Goal: Task Accomplishment & Management: Manage account settings

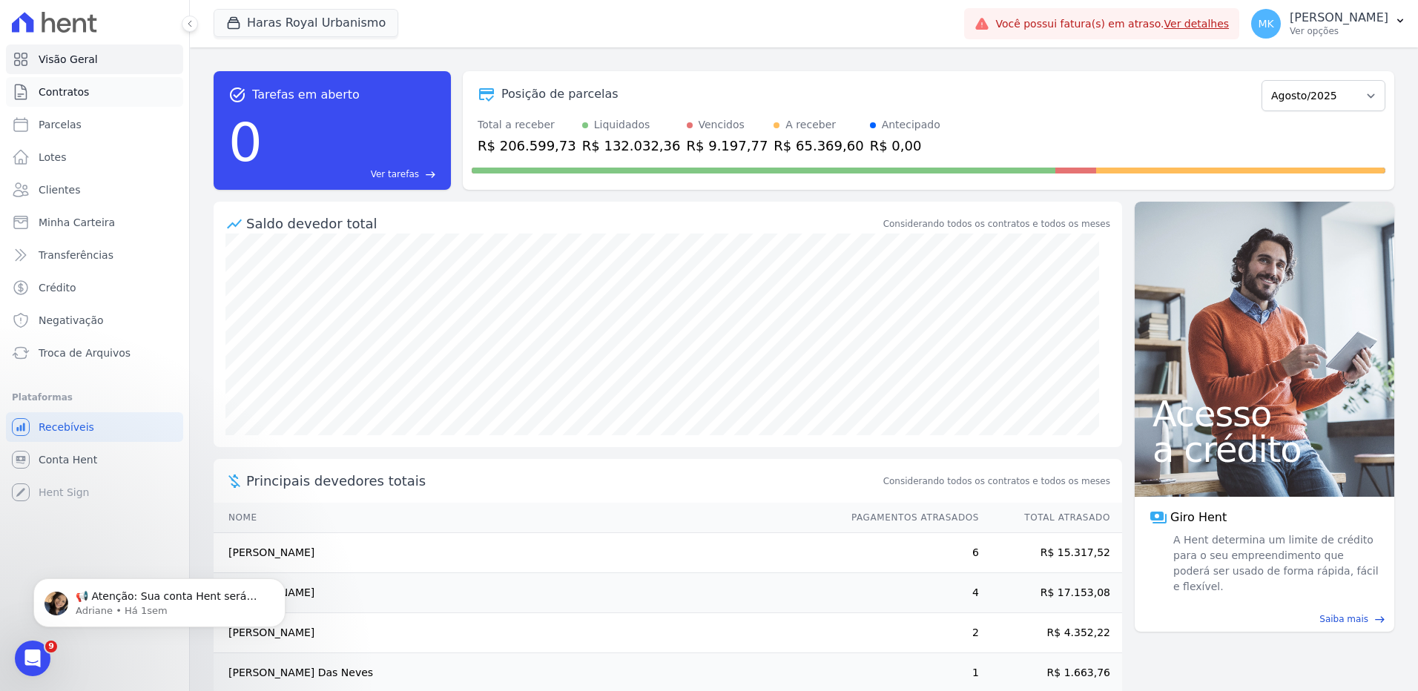
click at [56, 85] on span "Contratos" at bounding box center [64, 92] width 50 height 15
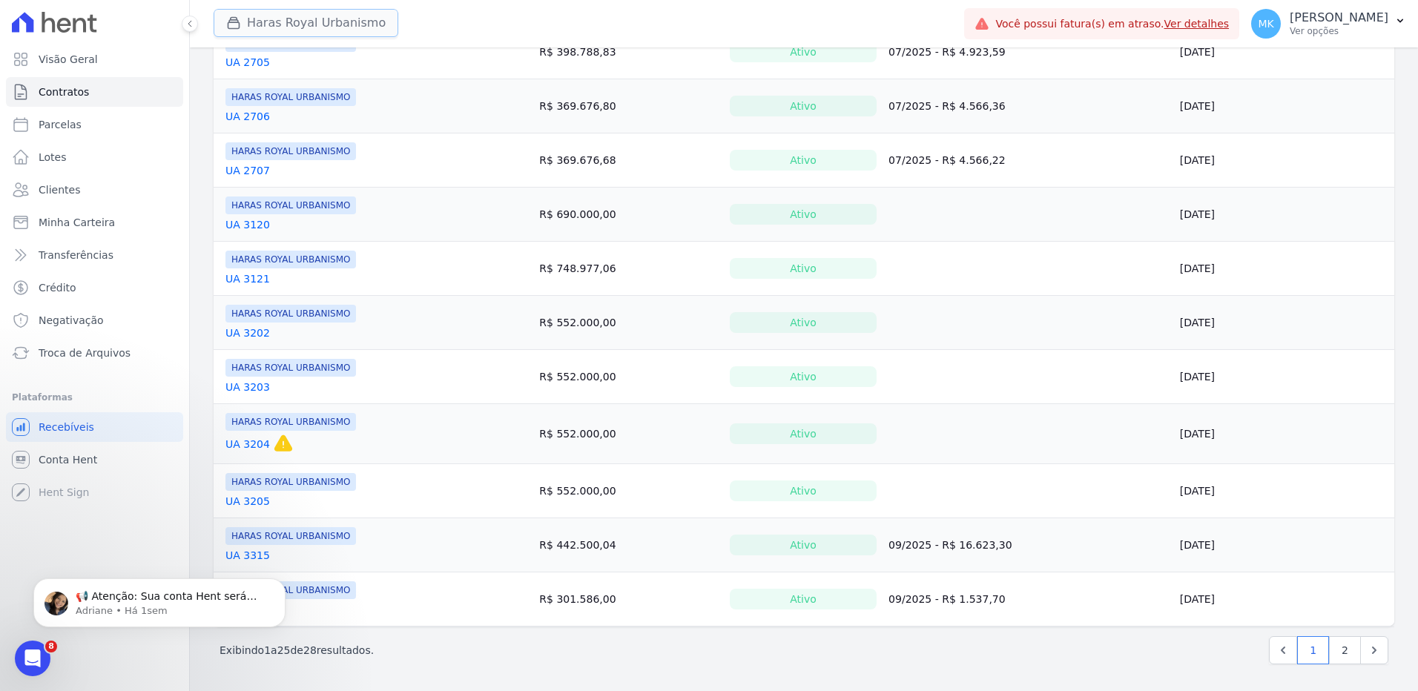
click at [331, 27] on button "Haras Royal Urbanismo" at bounding box center [306, 23] width 185 height 28
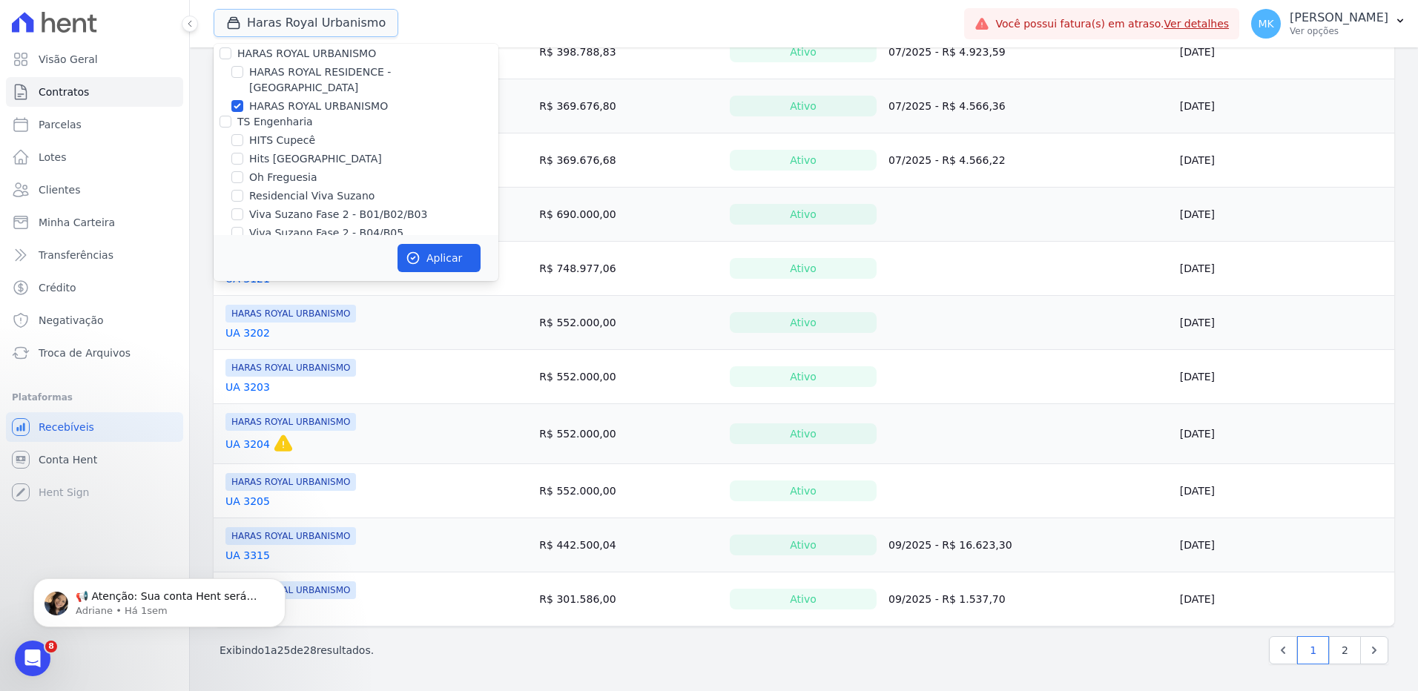
scroll to position [4251, 0]
click at [240, 105] on input "HARAS ROYAL RESIDENCE - [GEOGRAPHIC_DATA]" at bounding box center [237, 111] width 12 height 12
checkbox input "true"
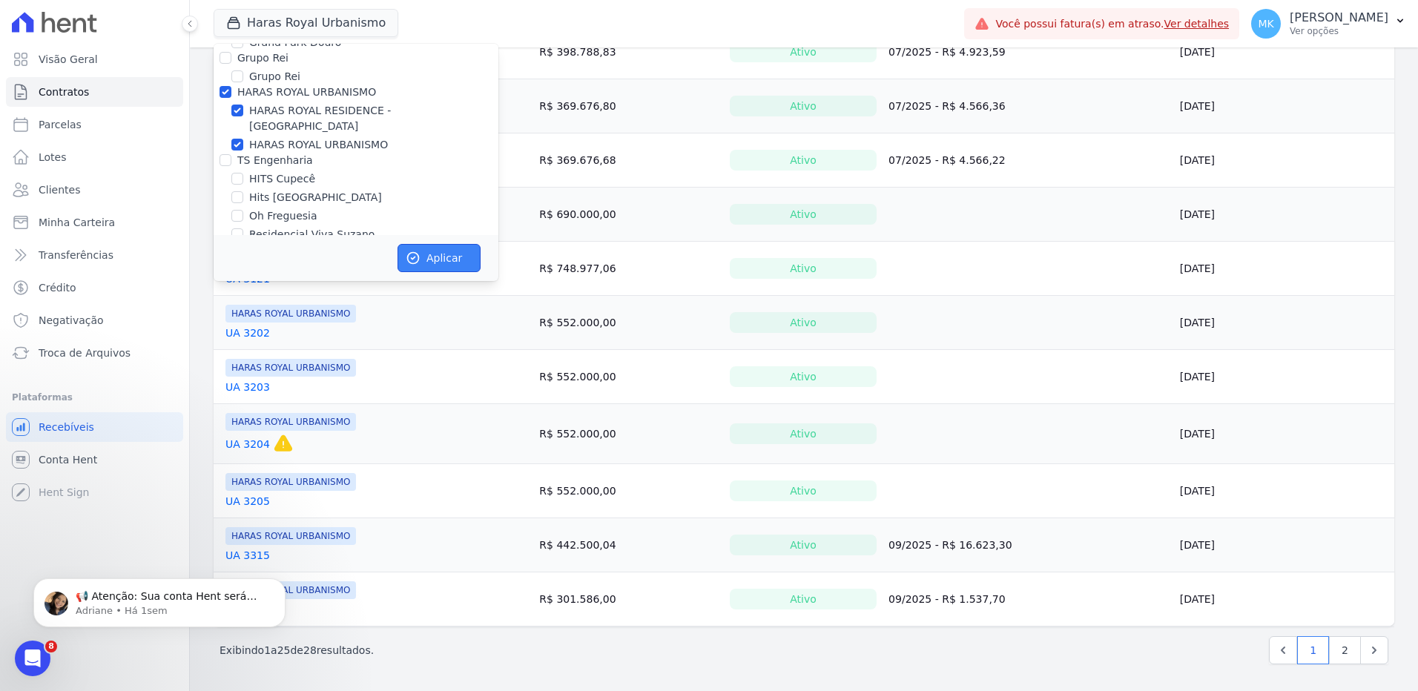
click at [457, 251] on button "Aplicar" at bounding box center [439, 258] width 83 height 28
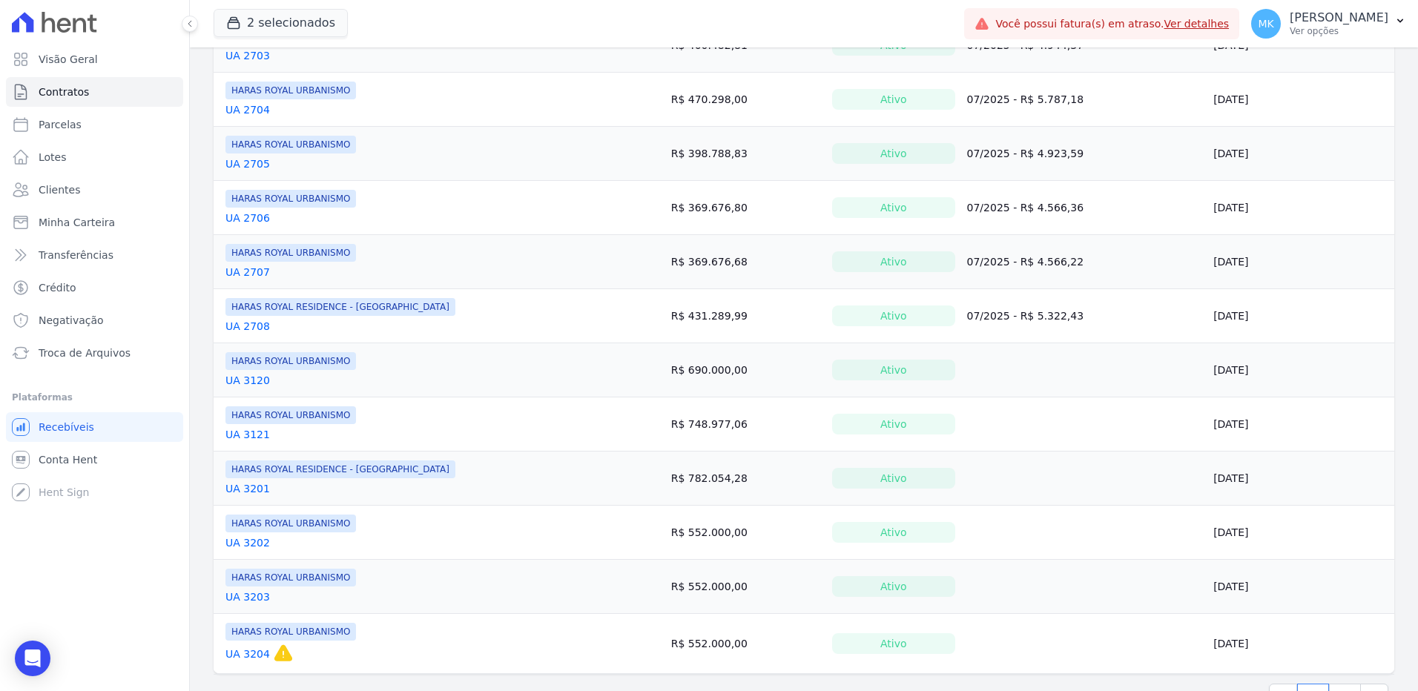
scroll to position [1001, 0]
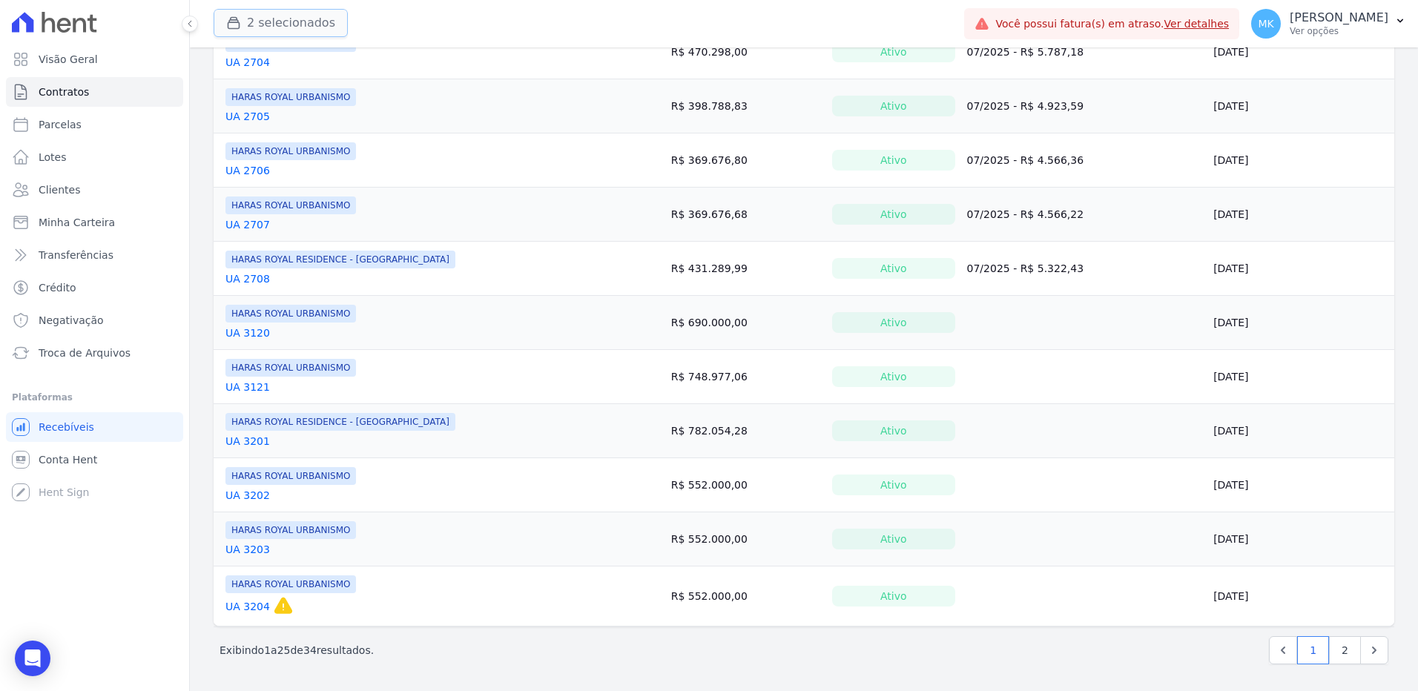
drag, startPoint x: 302, startPoint y: 36, endPoint x: 303, endPoint y: 27, distance: 8.2
click at [303, 33] on button "2 selecionados" at bounding box center [281, 23] width 134 height 28
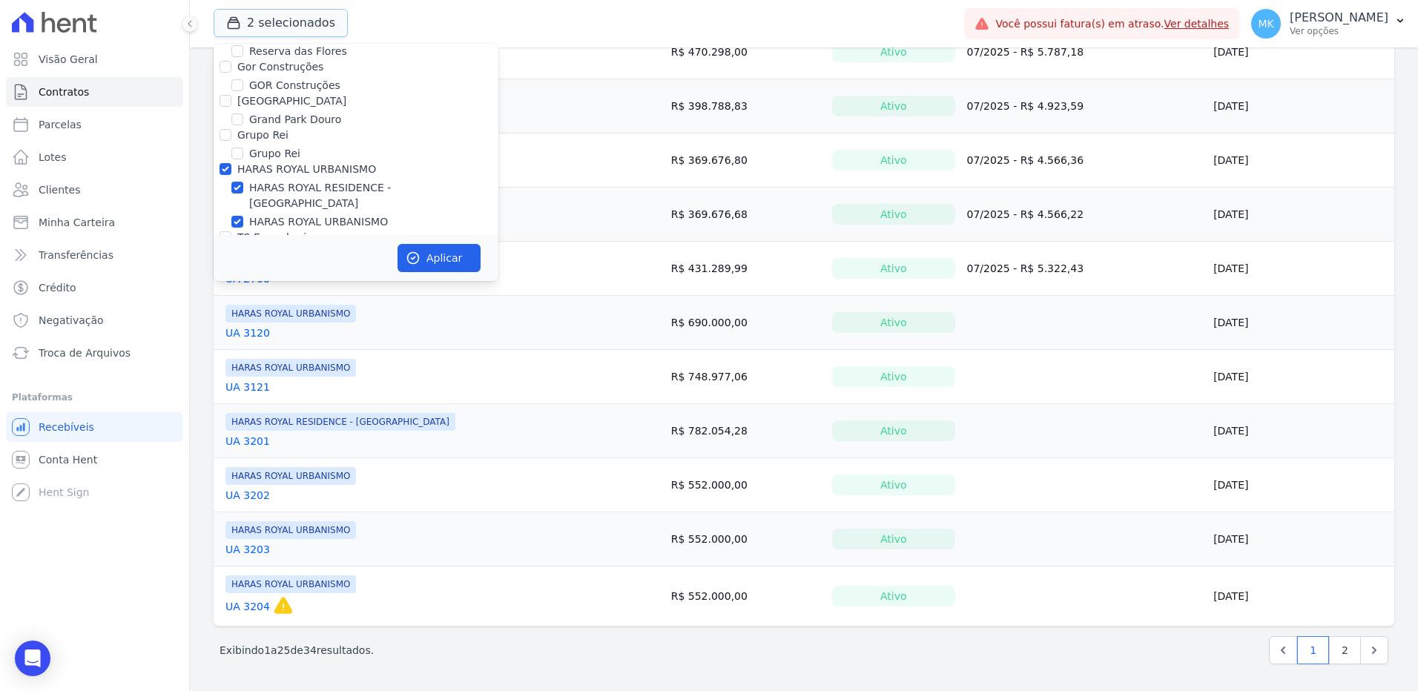
scroll to position [4135, 0]
click at [220, 202] on input "HARAS ROYAL URBANISMO" at bounding box center [226, 208] width 12 height 12
checkbox input "false"
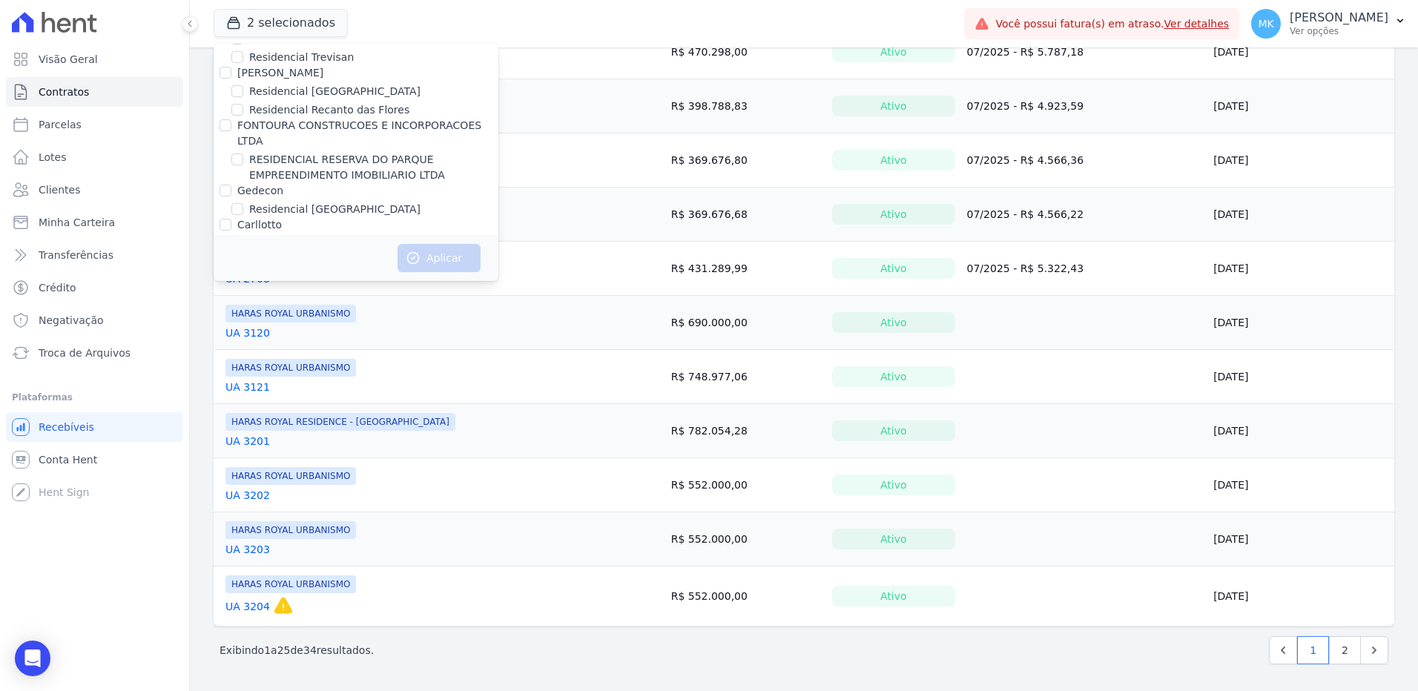
scroll to position [7017, 0]
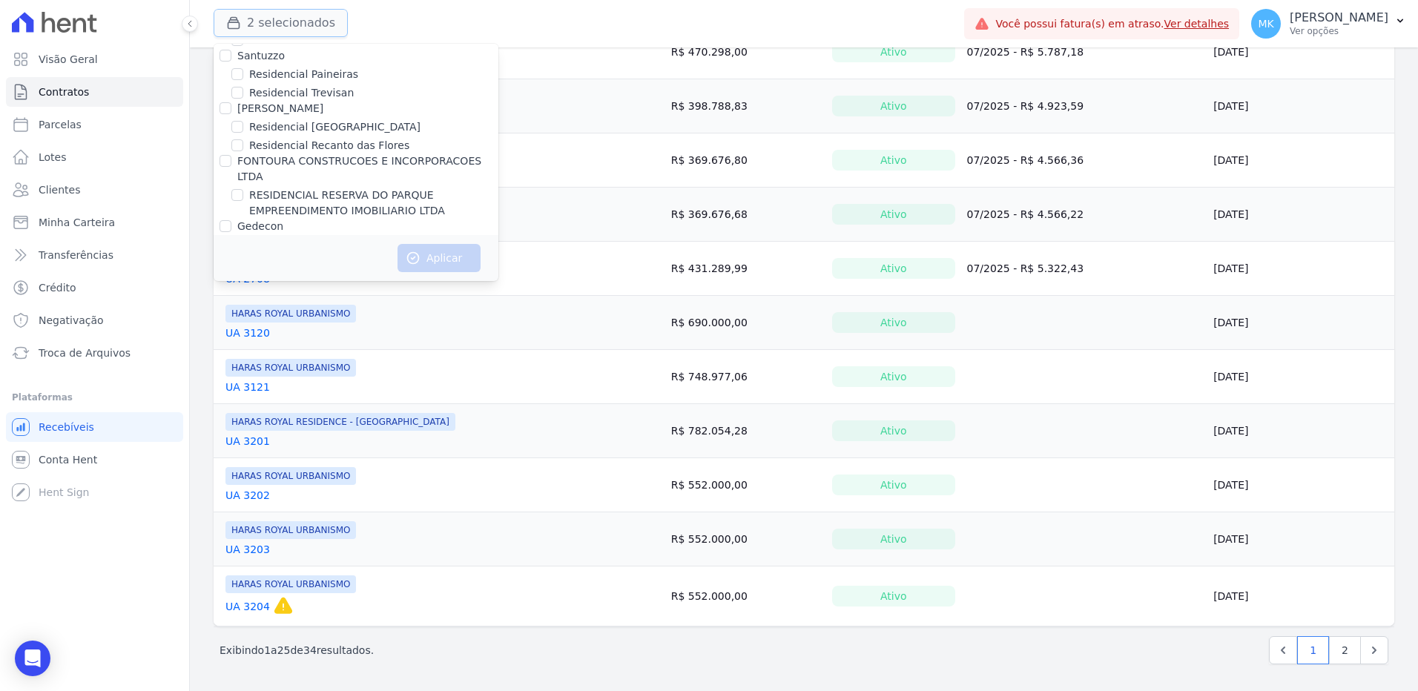
click at [298, 17] on button "2 selecionados" at bounding box center [281, 23] width 134 height 28
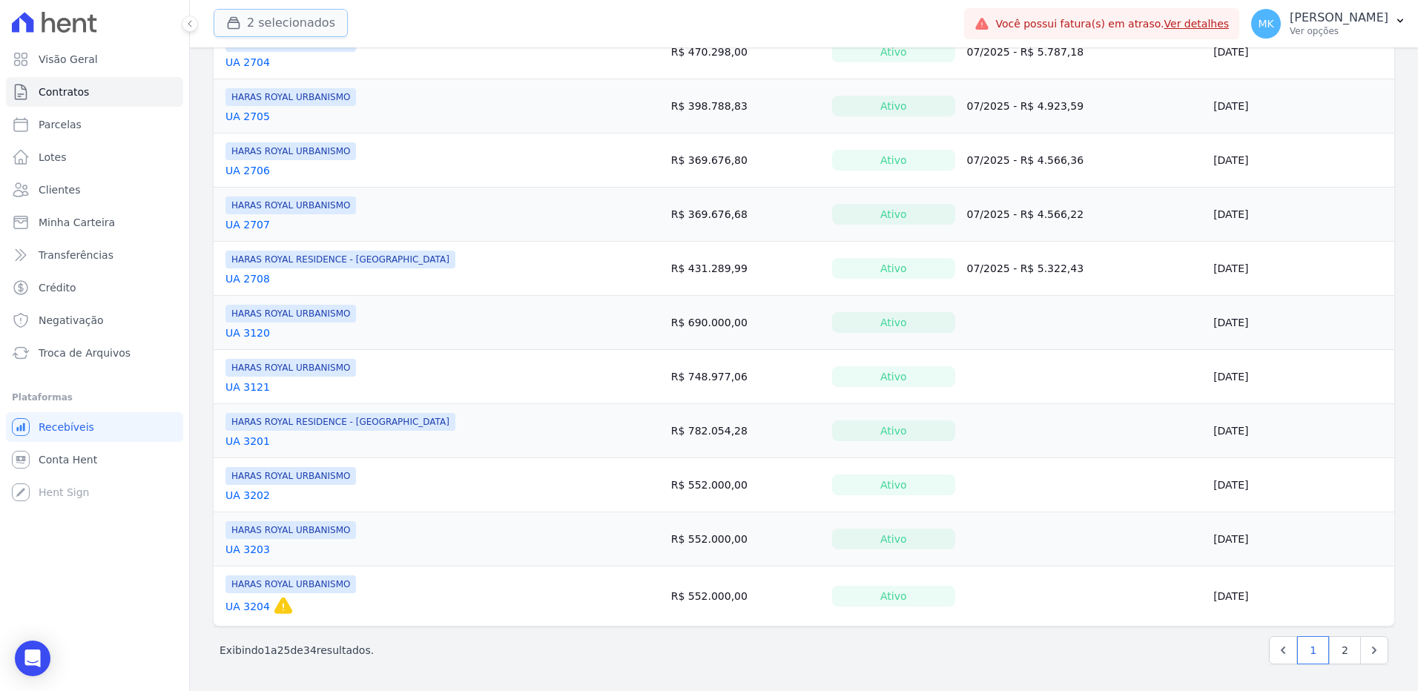
click at [271, 20] on button "2 selecionados" at bounding box center [281, 23] width 134 height 28
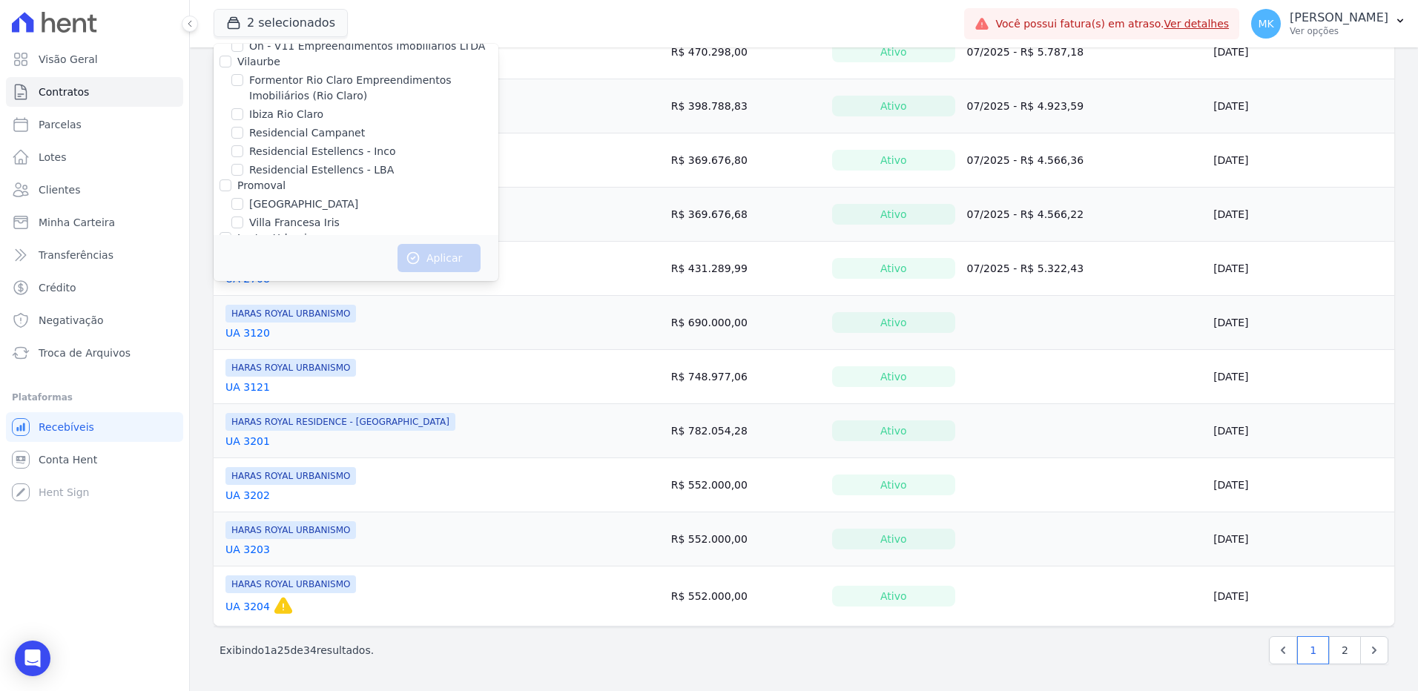
scroll to position [6363, 0]
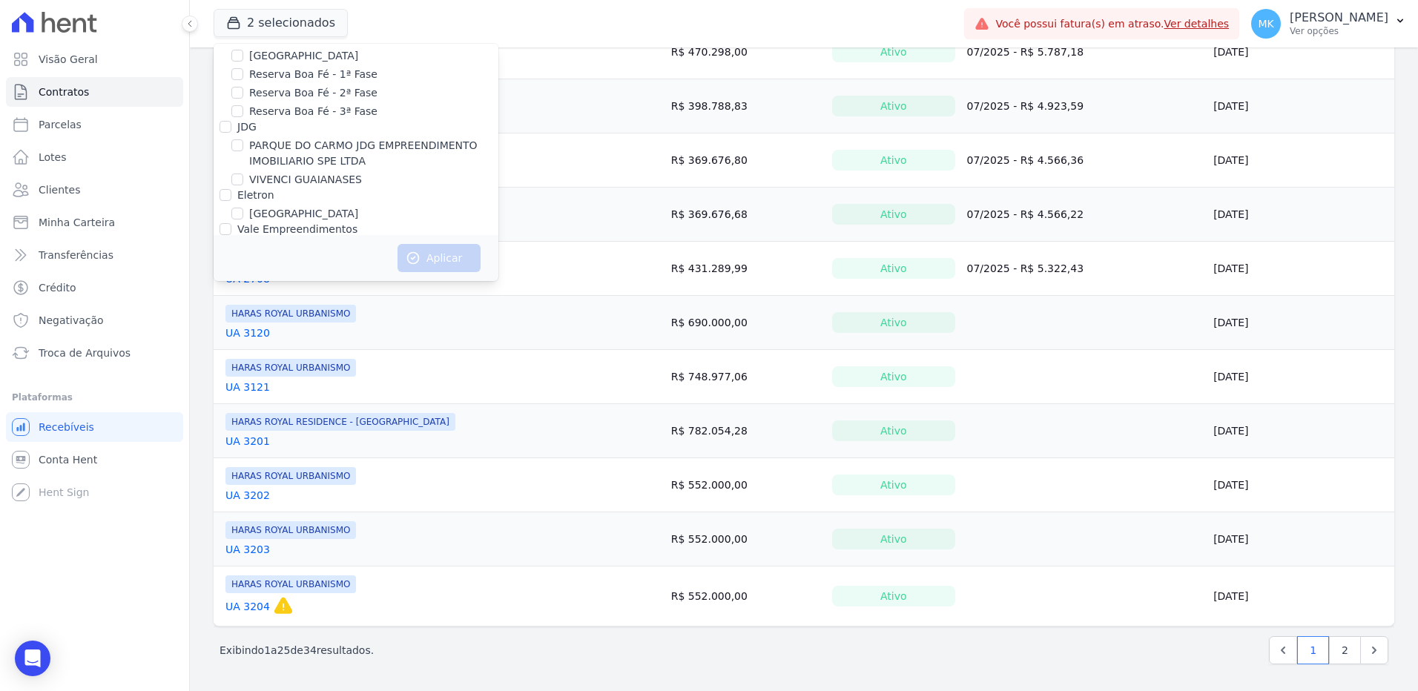
click at [226, 257] on input "PROSPERARE EMPREENDIMENTOS E SERVICOS LTDA" at bounding box center [226, 263] width 12 height 12
checkbox input "true"
click at [441, 263] on button "Aplicar" at bounding box center [439, 258] width 83 height 28
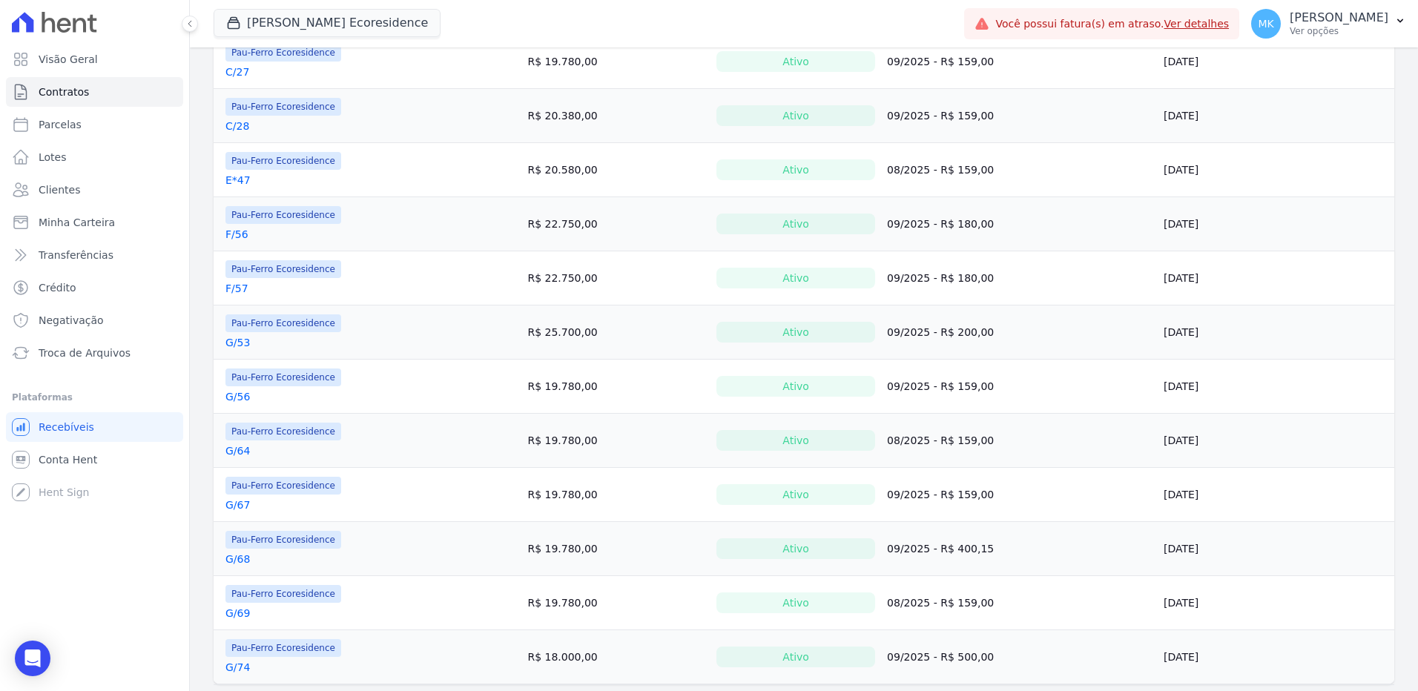
scroll to position [597, 0]
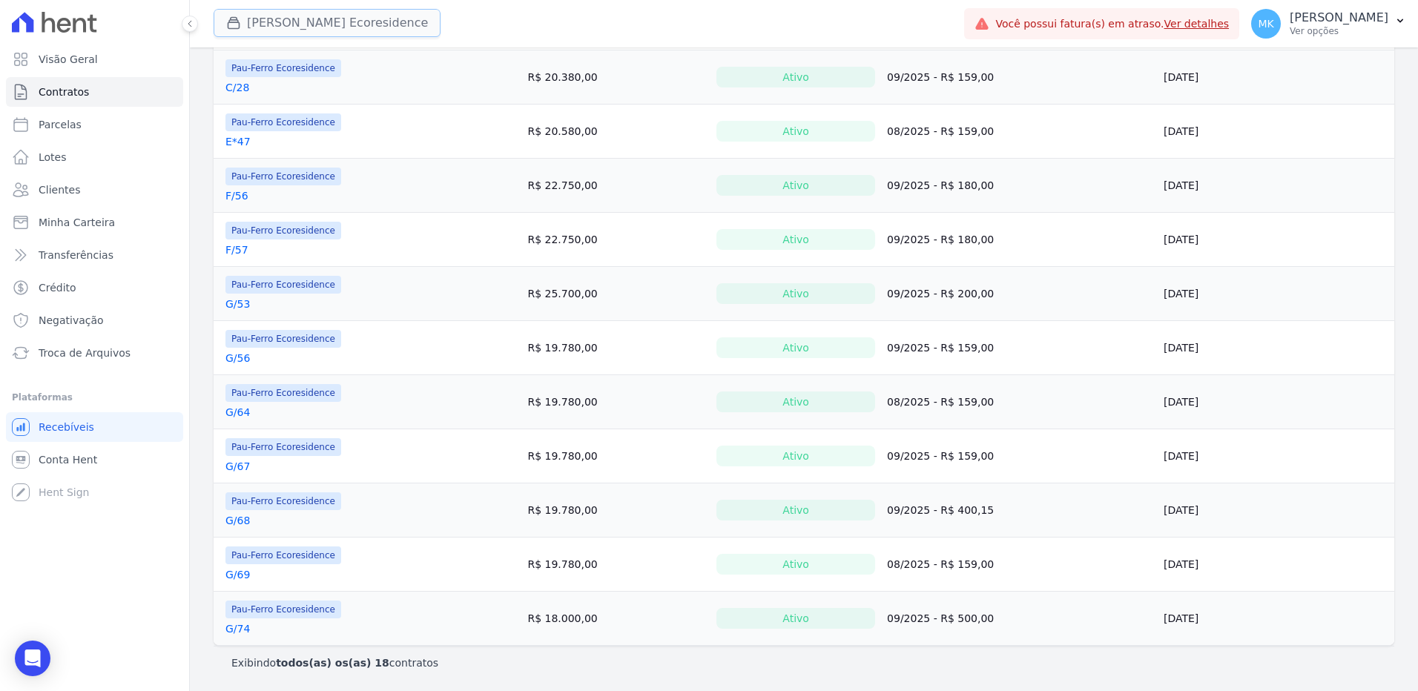
click at [300, 21] on button "[PERSON_NAME] Ecoresidence" at bounding box center [327, 23] width 227 height 28
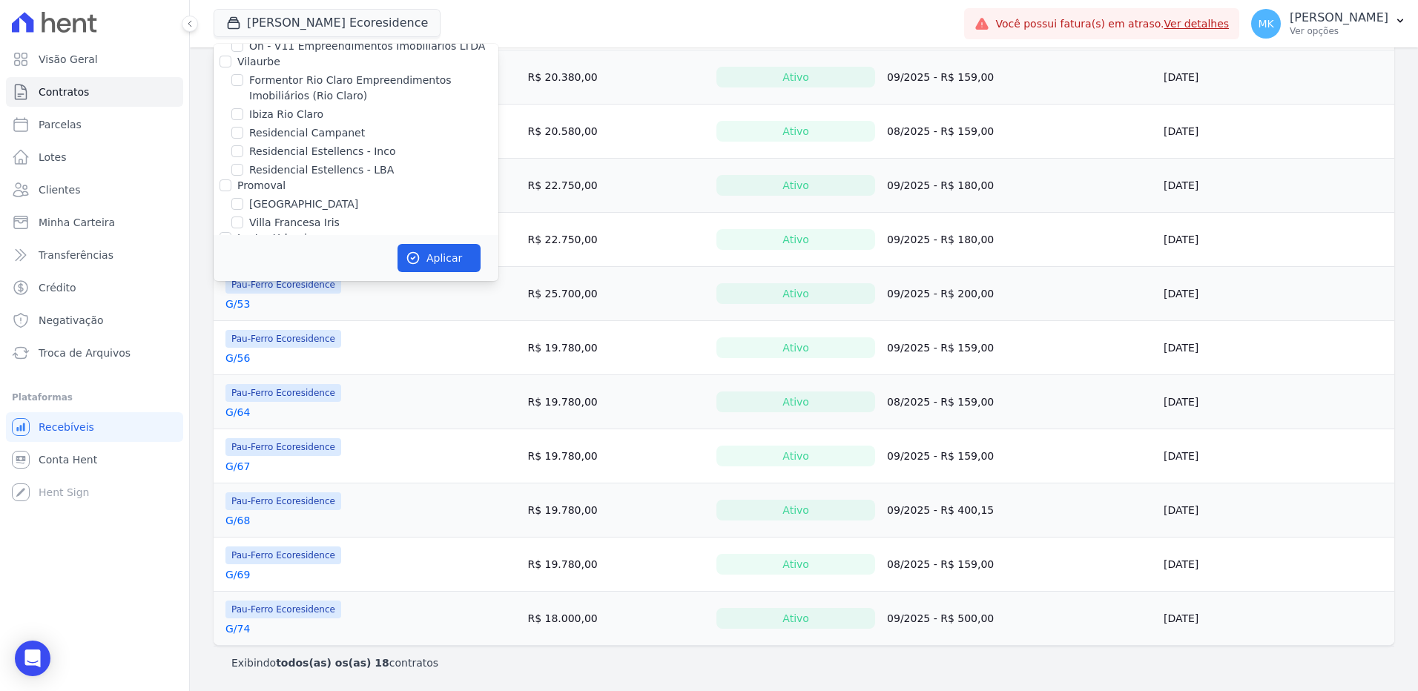
scroll to position [6363, 0]
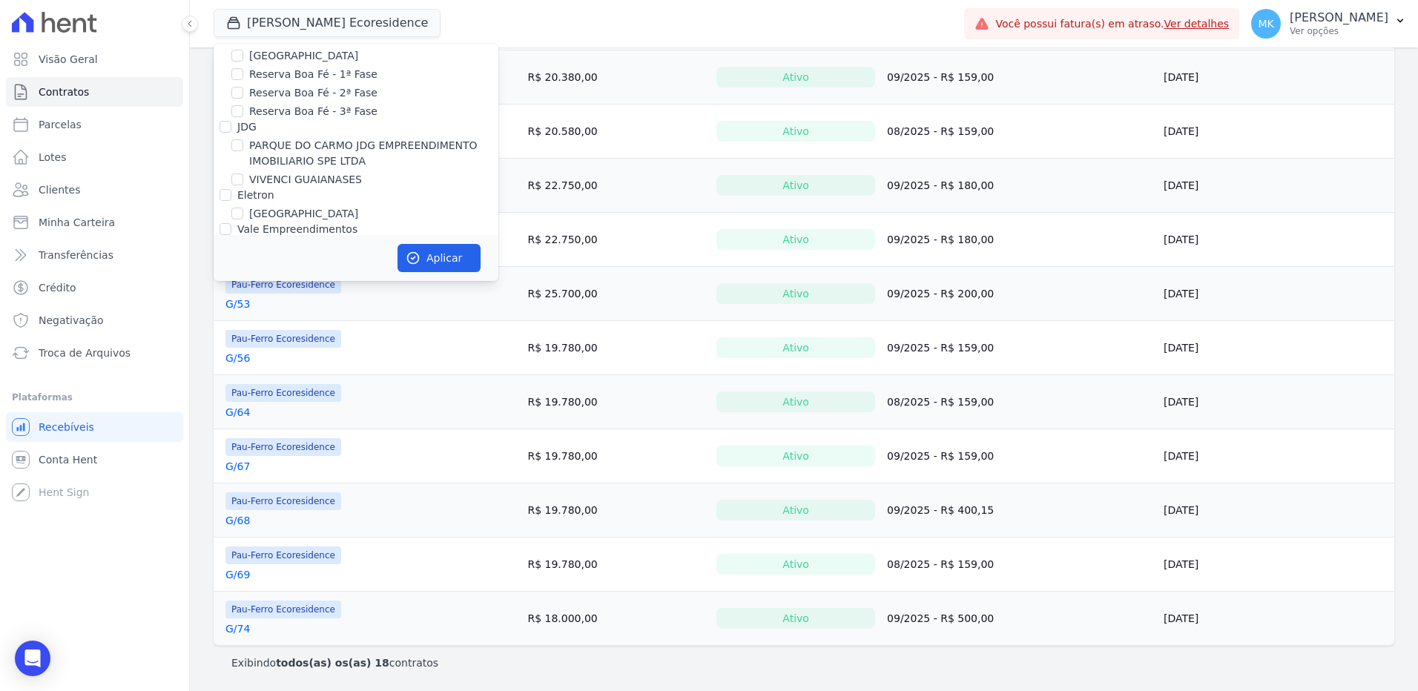
click at [222, 257] on input "PROSPERARE EMPREENDIMENTOS E SERVICOS LTDA" at bounding box center [226, 263] width 12 height 12
checkbox input "false"
click at [679, 159] on td "R$ 22.750,00" at bounding box center [615, 186] width 189 height 54
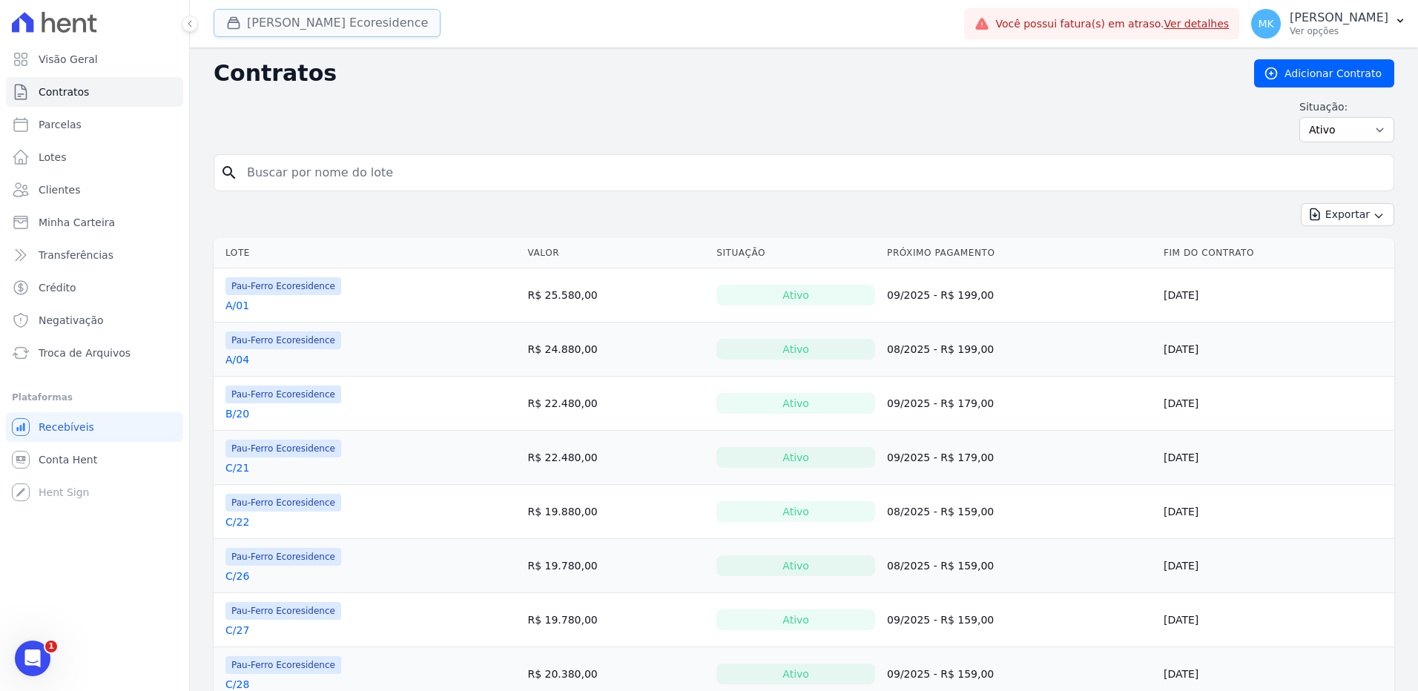
click at [284, 20] on button "[PERSON_NAME] Ecoresidence" at bounding box center [327, 23] width 227 height 28
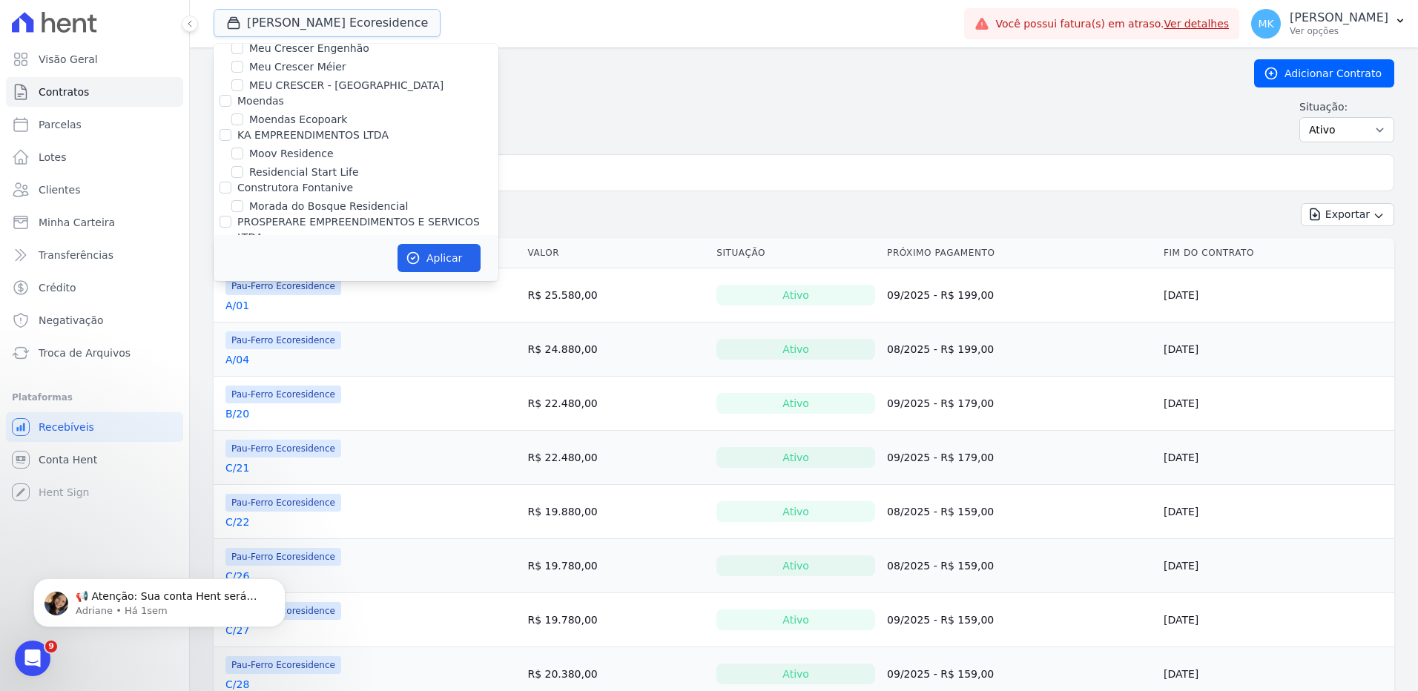
scroll to position [5734, 0]
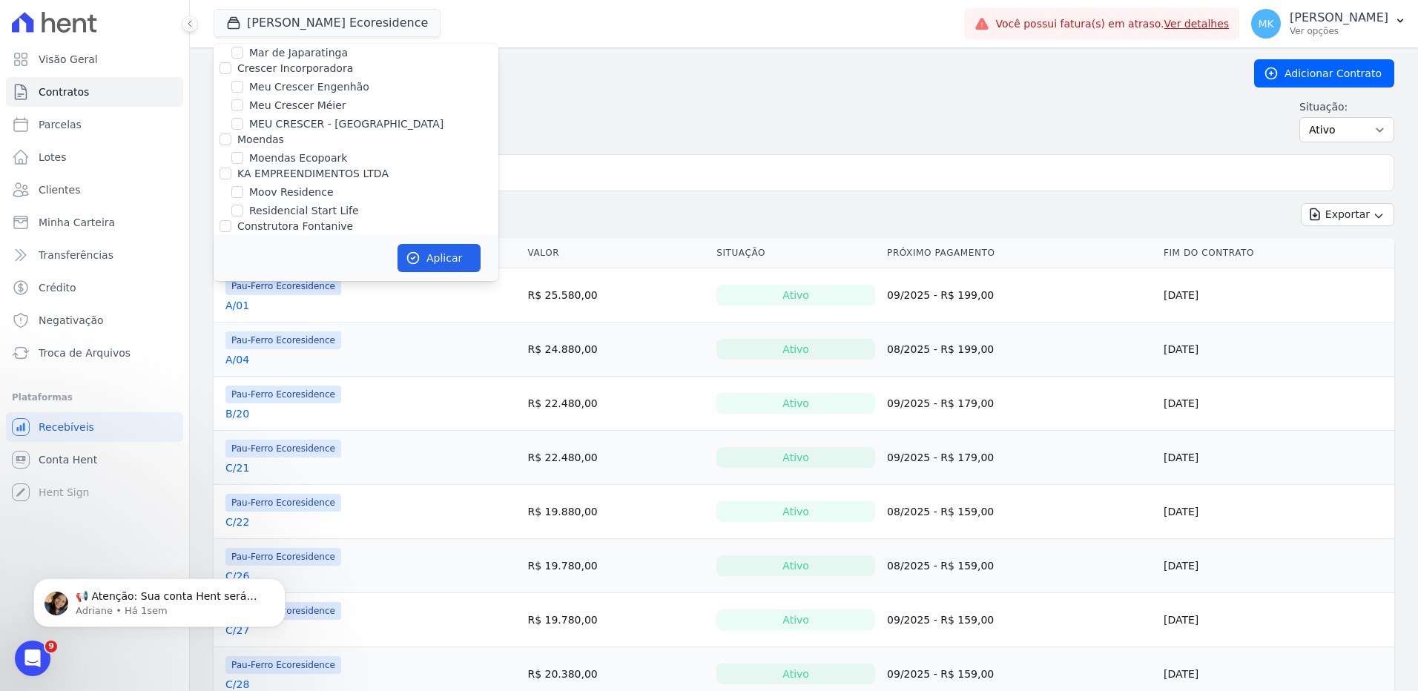
click at [238, 307] on input "Pau-Ferro Ecoresidence" at bounding box center [237, 313] width 12 height 12
checkbox input "false"
click at [242, 289] on input "NASCENTE DA VÁRZEA" at bounding box center [237, 295] width 12 height 12
checkbox input "true"
click at [441, 259] on button "Aplicar" at bounding box center [439, 258] width 83 height 28
